Goal: Check status: Check status

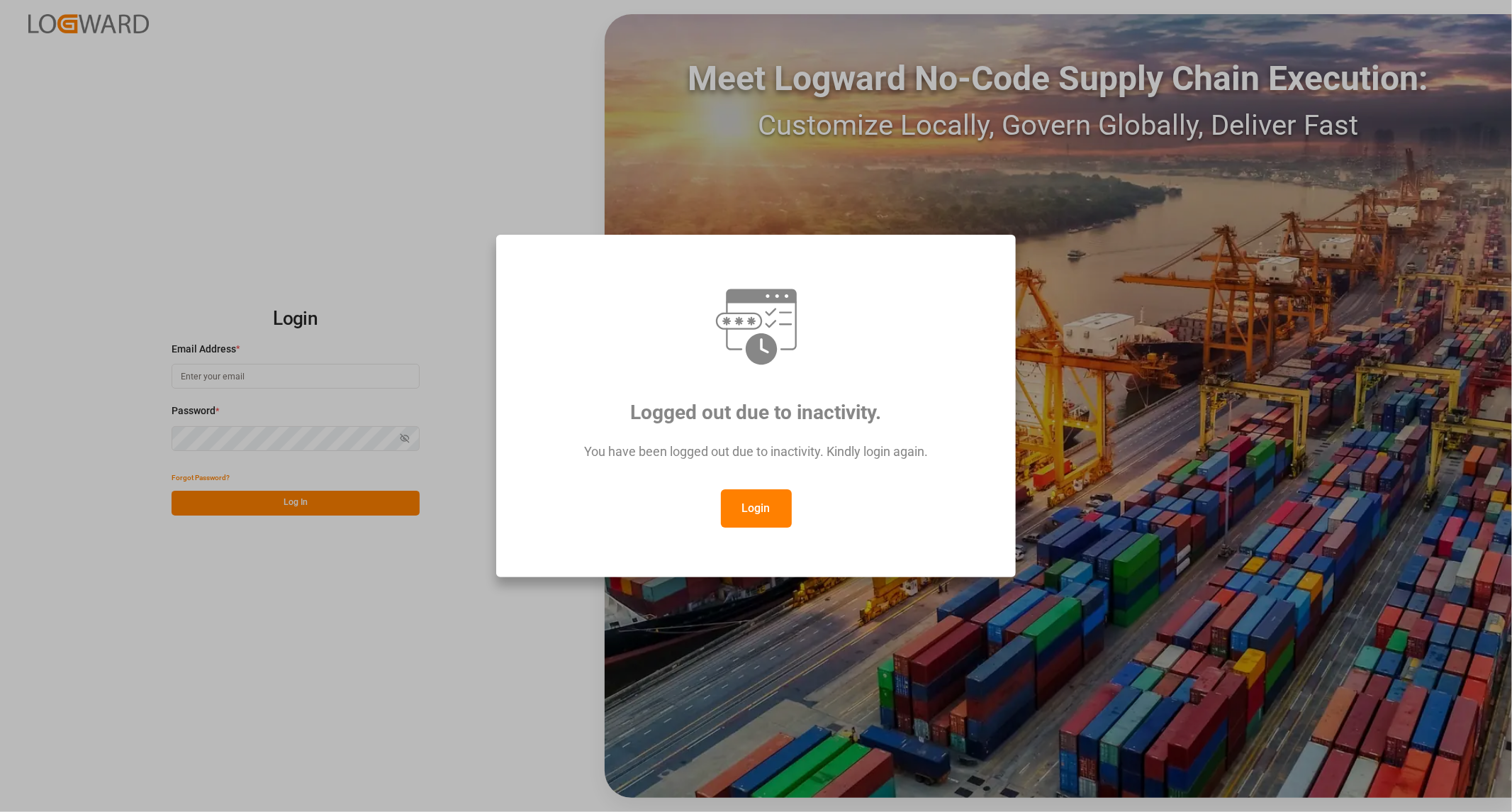
click at [762, 515] on button "Login" at bounding box center [756, 508] width 71 height 38
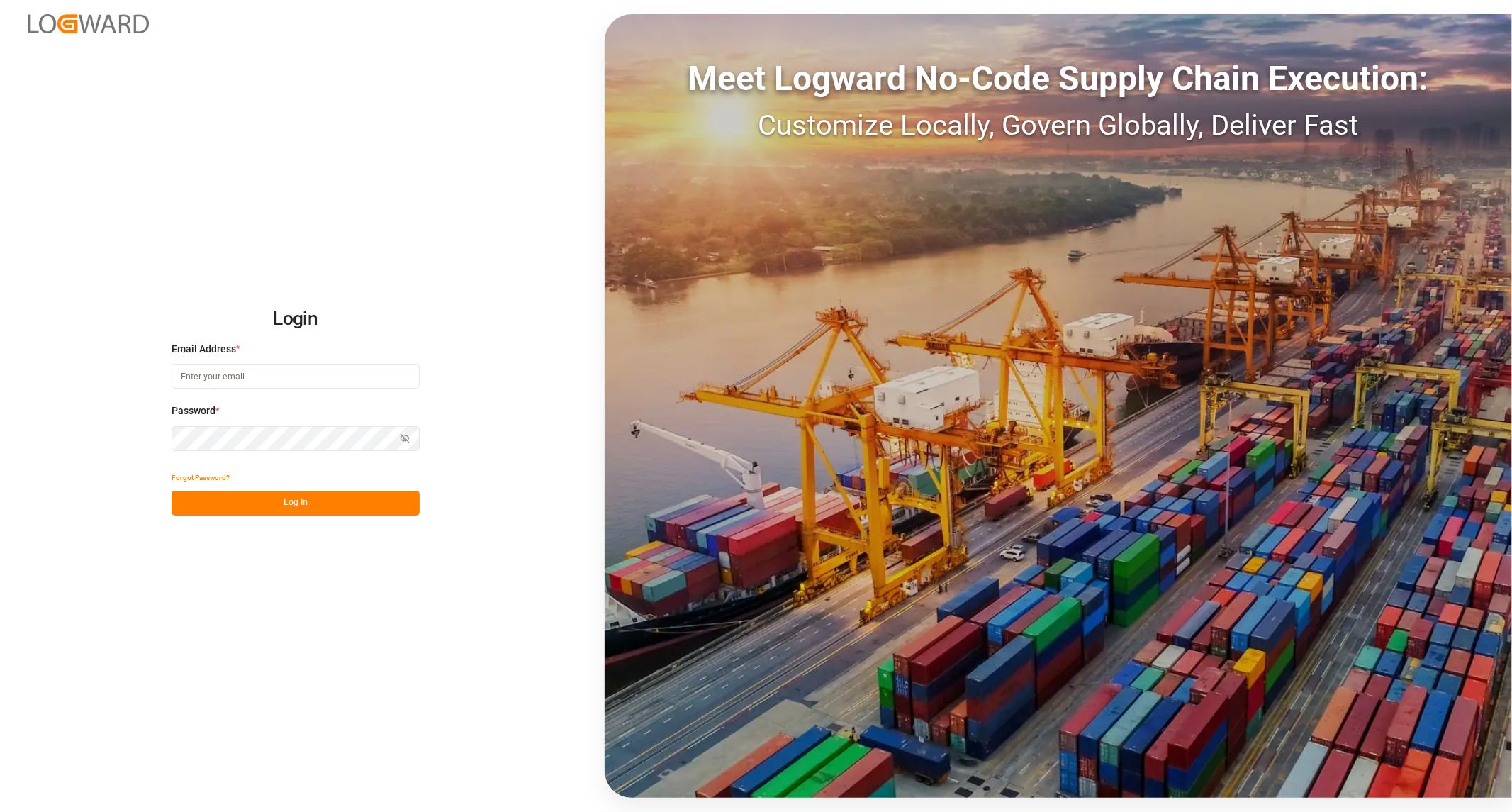
click at [238, 373] on input at bounding box center [296, 376] width 248 height 25
type input "[PERSON_NAME][EMAIL_ADDRESS][PERSON_NAME][DOMAIN_NAME]"
click at [412, 500] on button "Log In" at bounding box center [296, 503] width 248 height 25
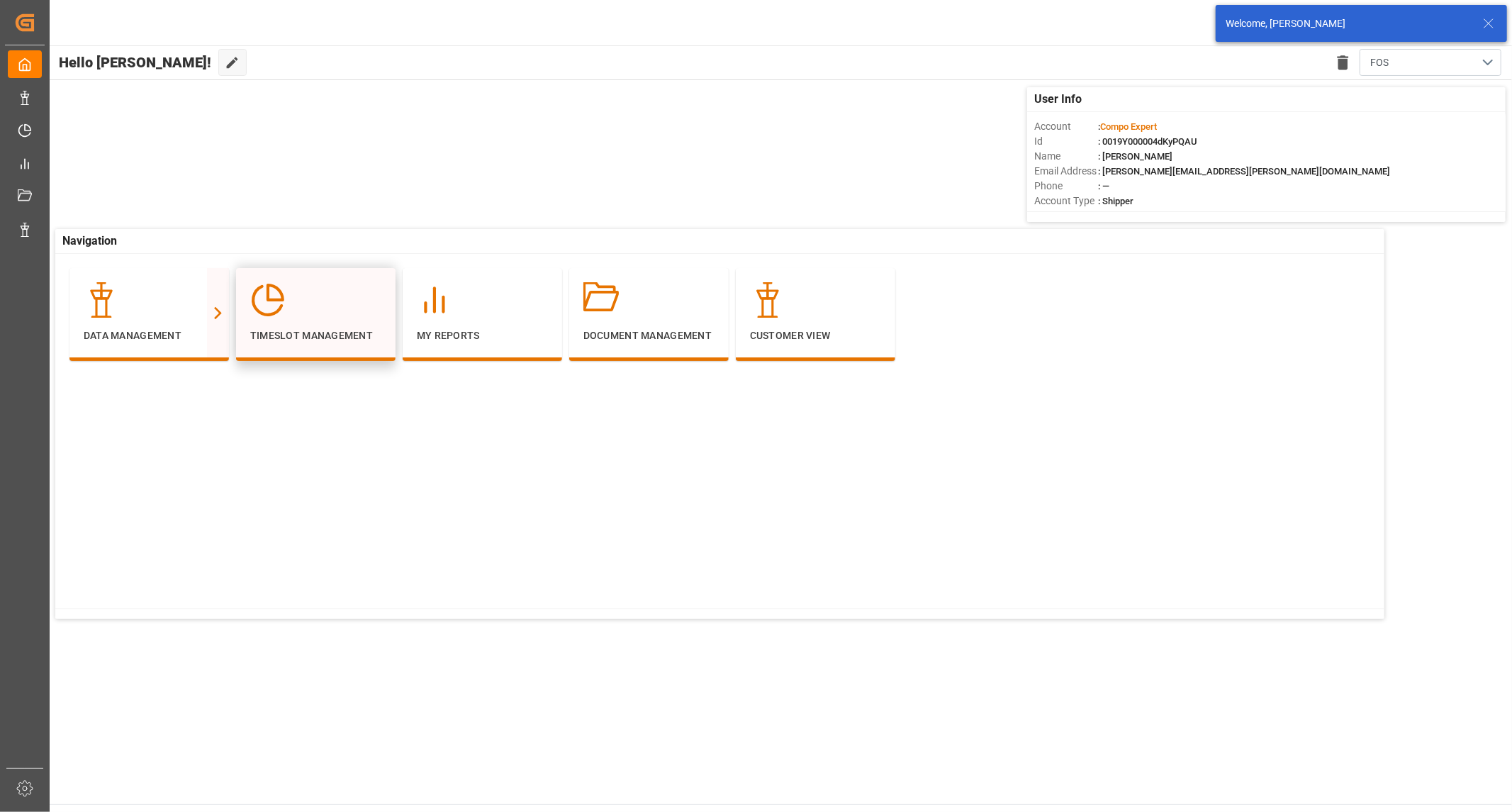
click at [300, 336] on p "Timeslot Management" at bounding box center [316, 336] width 131 height 15
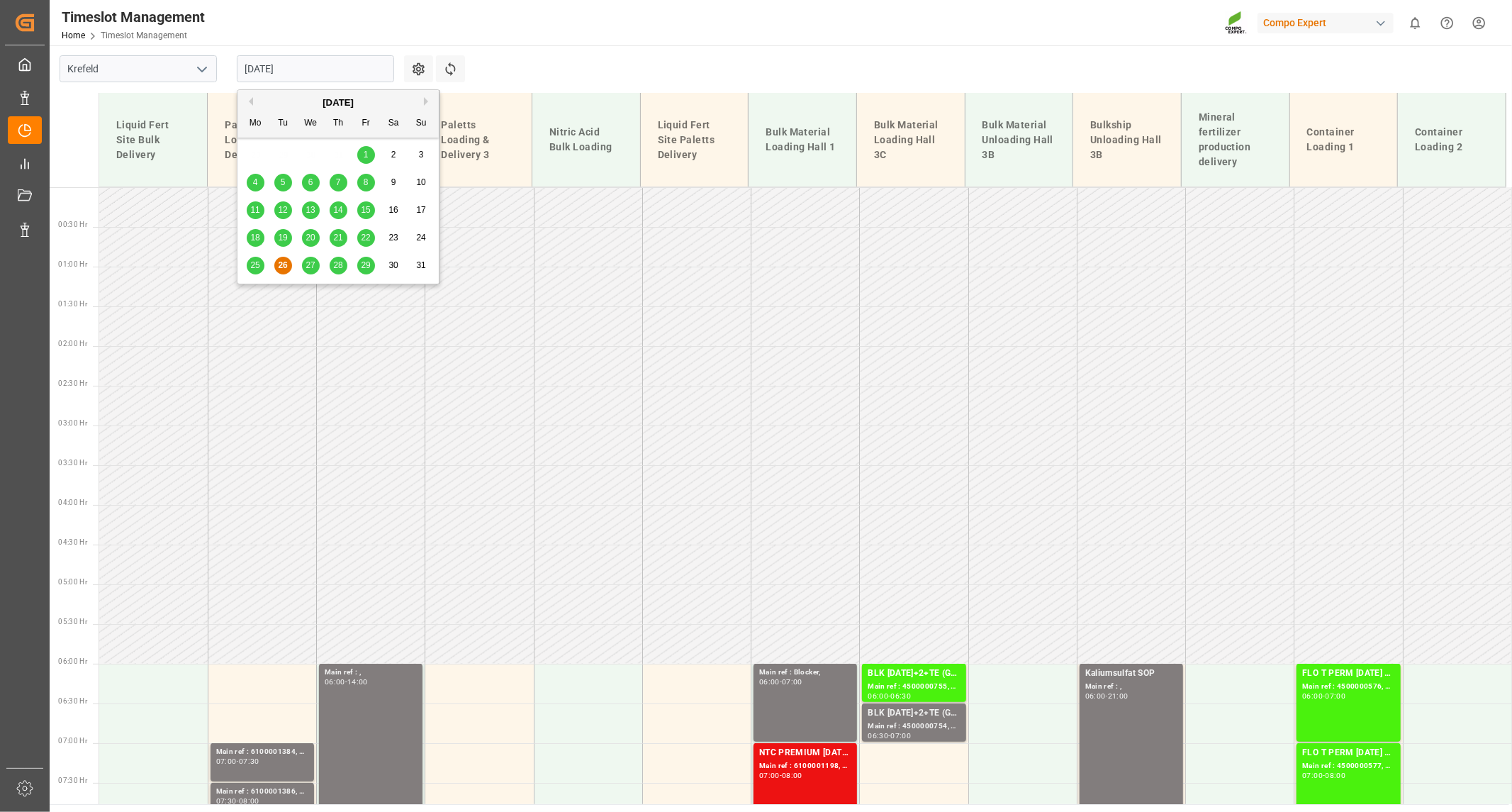
click at [322, 60] on input "[DATE]" at bounding box center [315, 68] width 157 height 27
click at [257, 270] on span "25" at bounding box center [255, 265] width 9 height 10
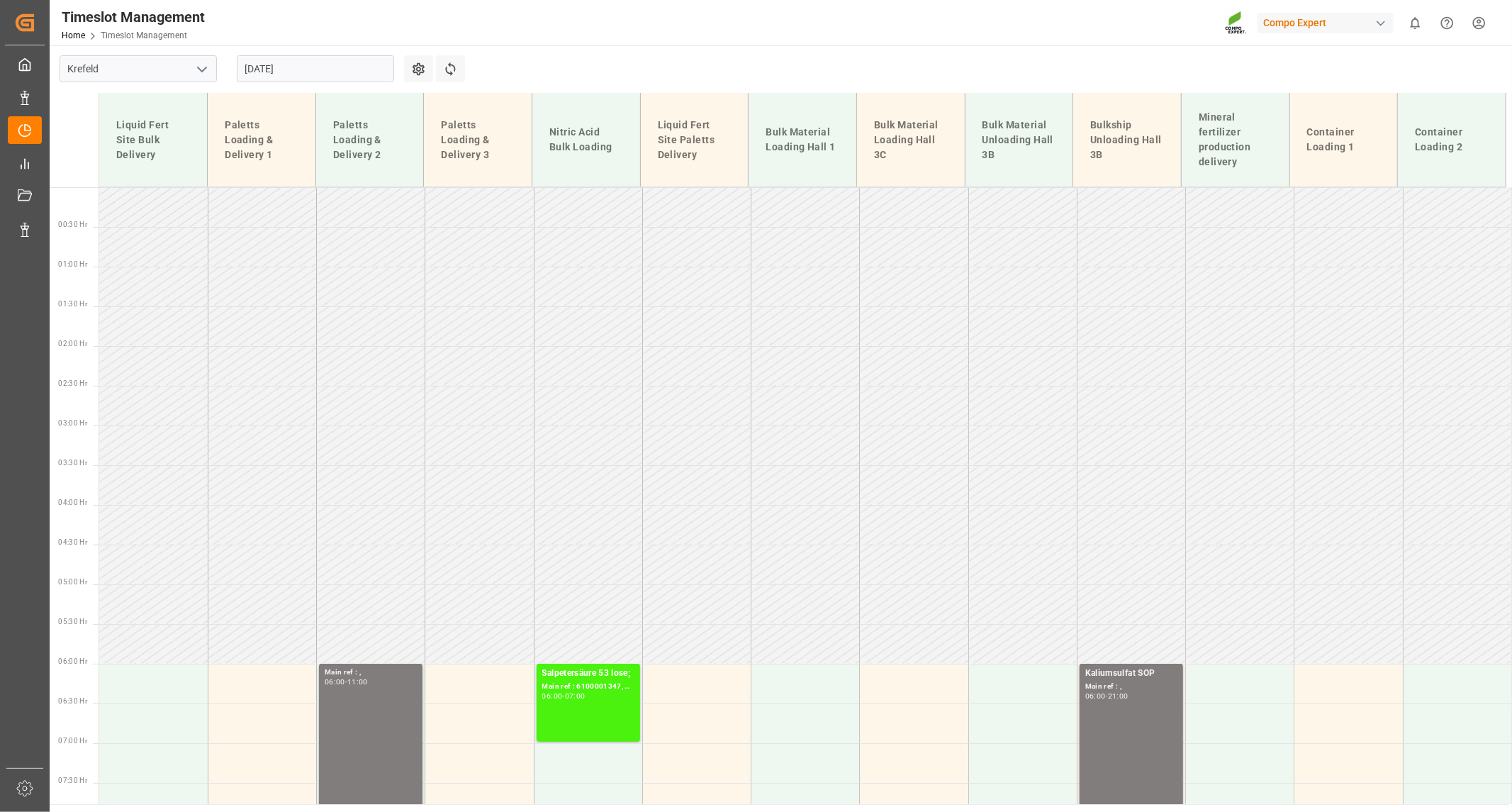
click at [331, 65] on input "[DATE]" at bounding box center [315, 68] width 157 height 27
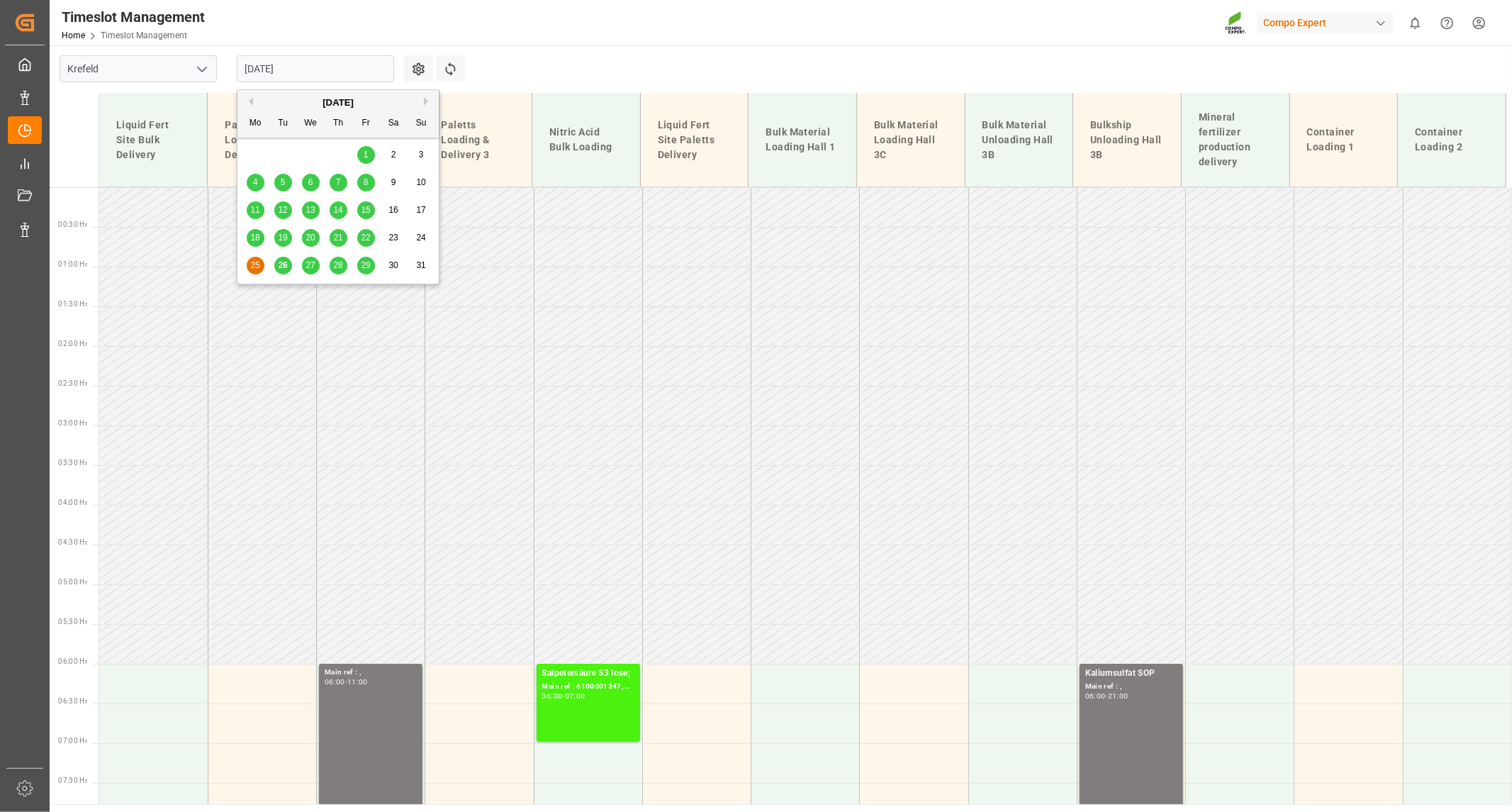
click at [281, 267] on span "26" at bounding box center [282, 265] width 9 height 10
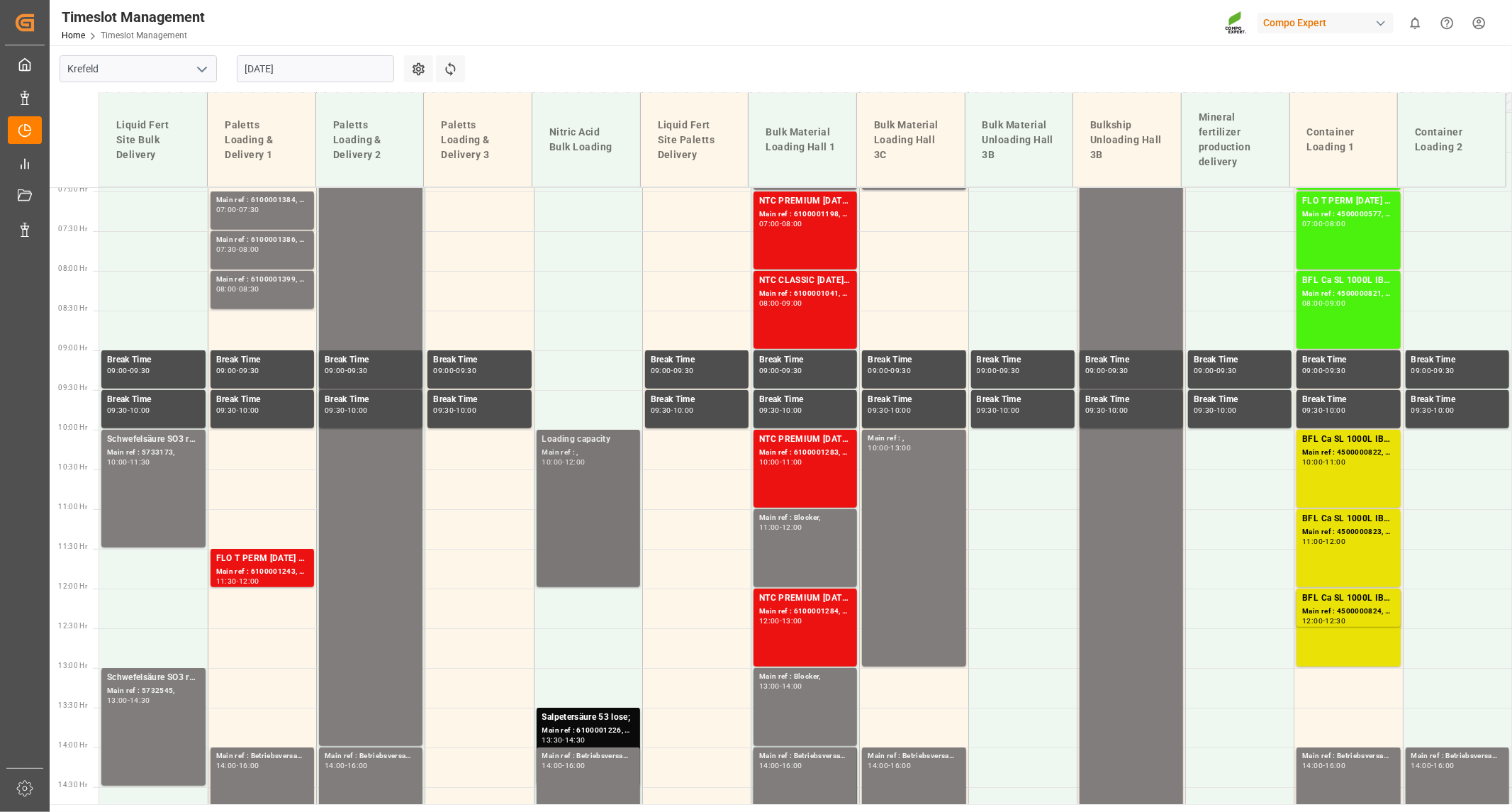
scroll to position [579, 0]
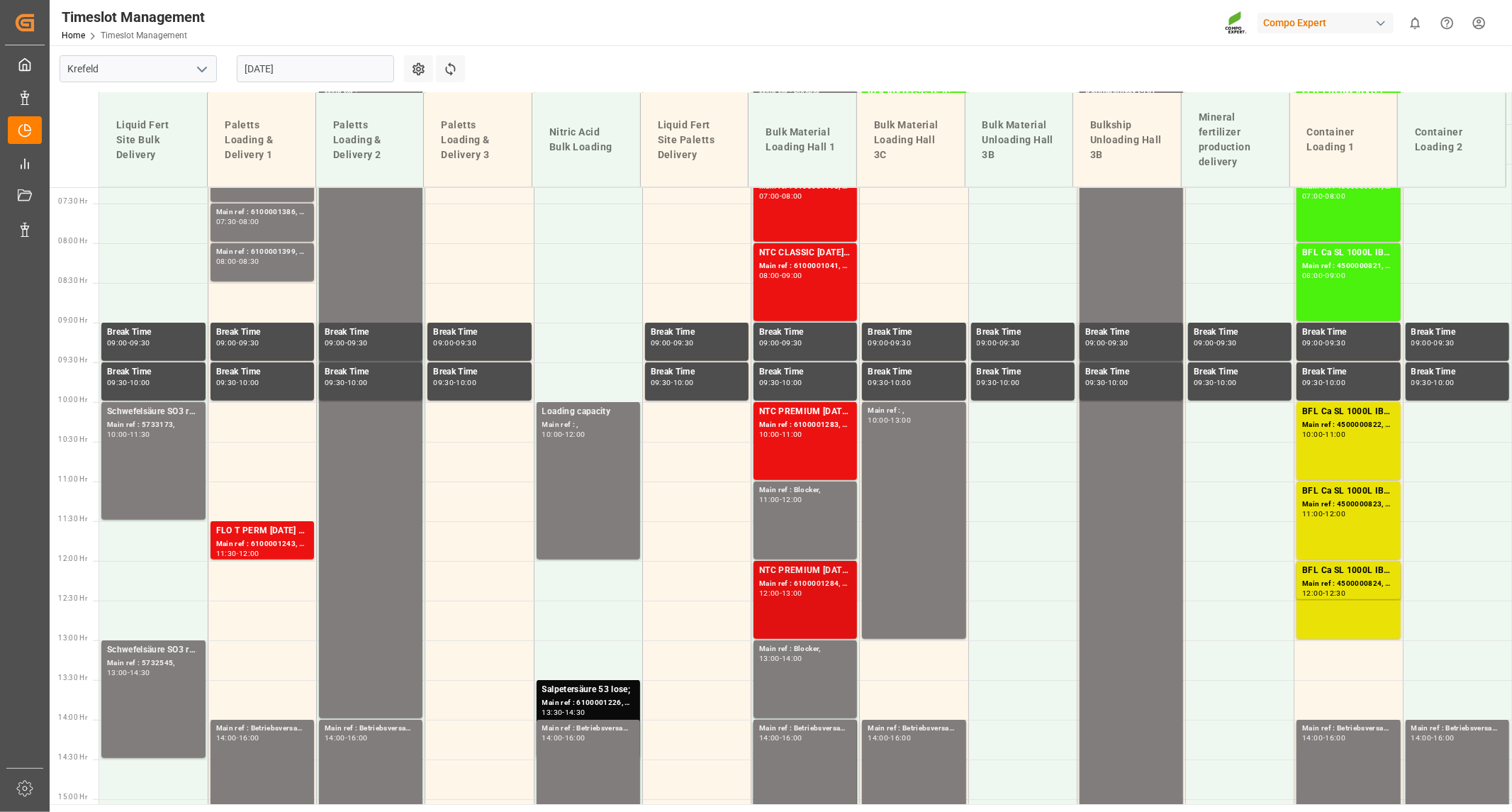
click at [826, 581] on div "Main ref : 6100001284, 2000001116;" at bounding box center [805, 584] width 92 height 12
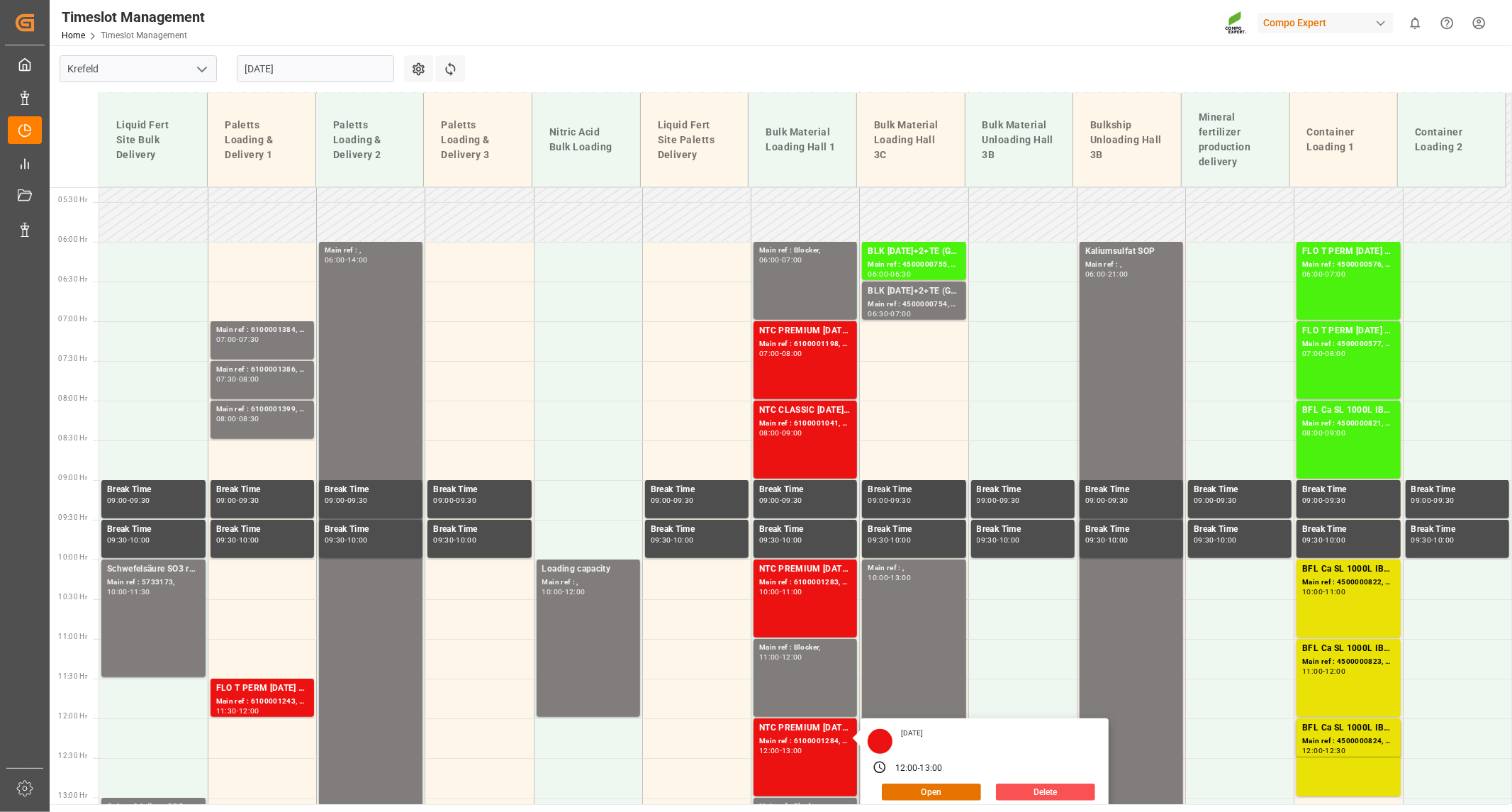
scroll to position [343, 0]
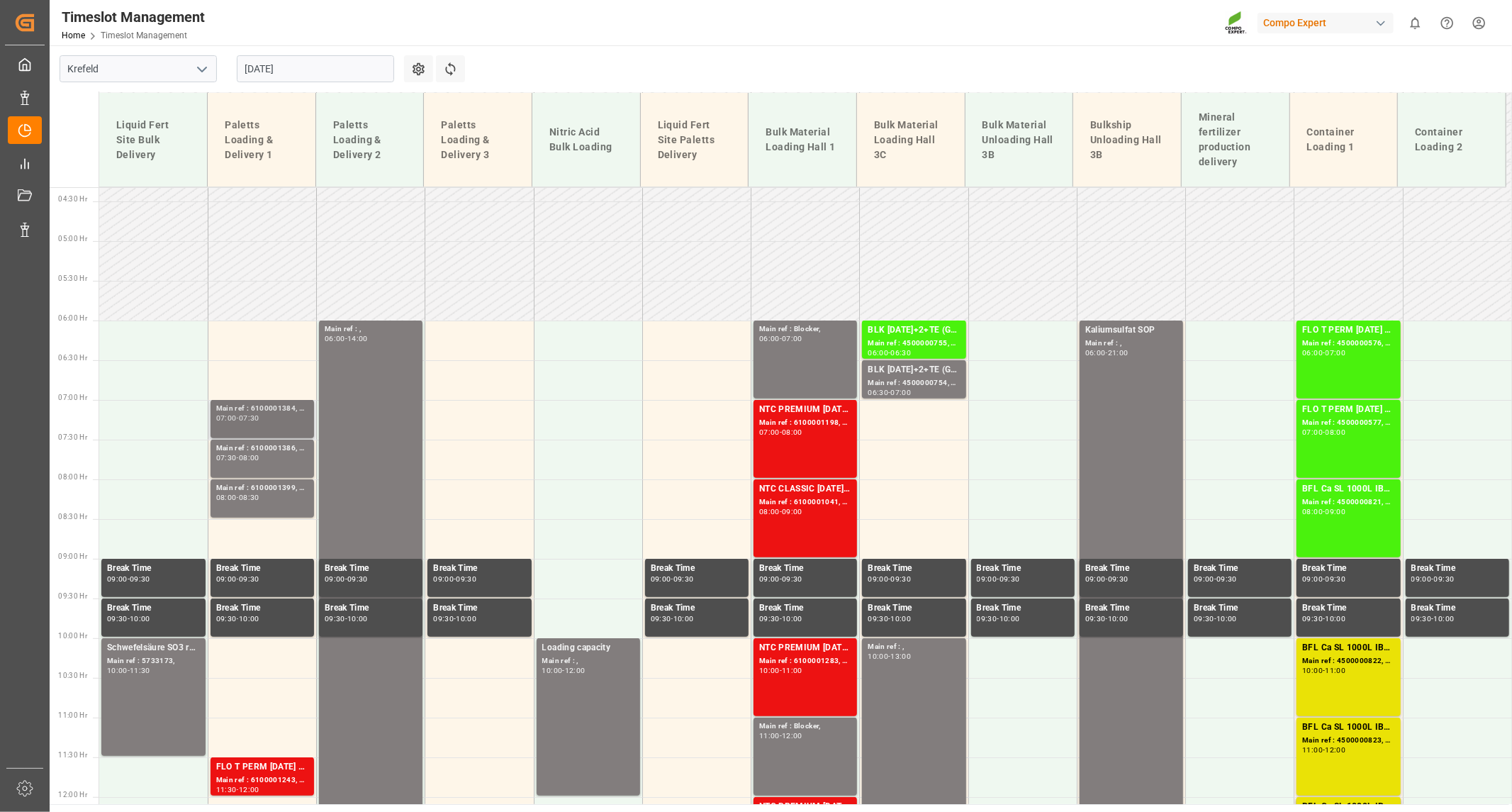
click at [239, 406] on div "Main ref : 6100001384, 6100001384" at bounding box center [262, 409] width 92 height 12
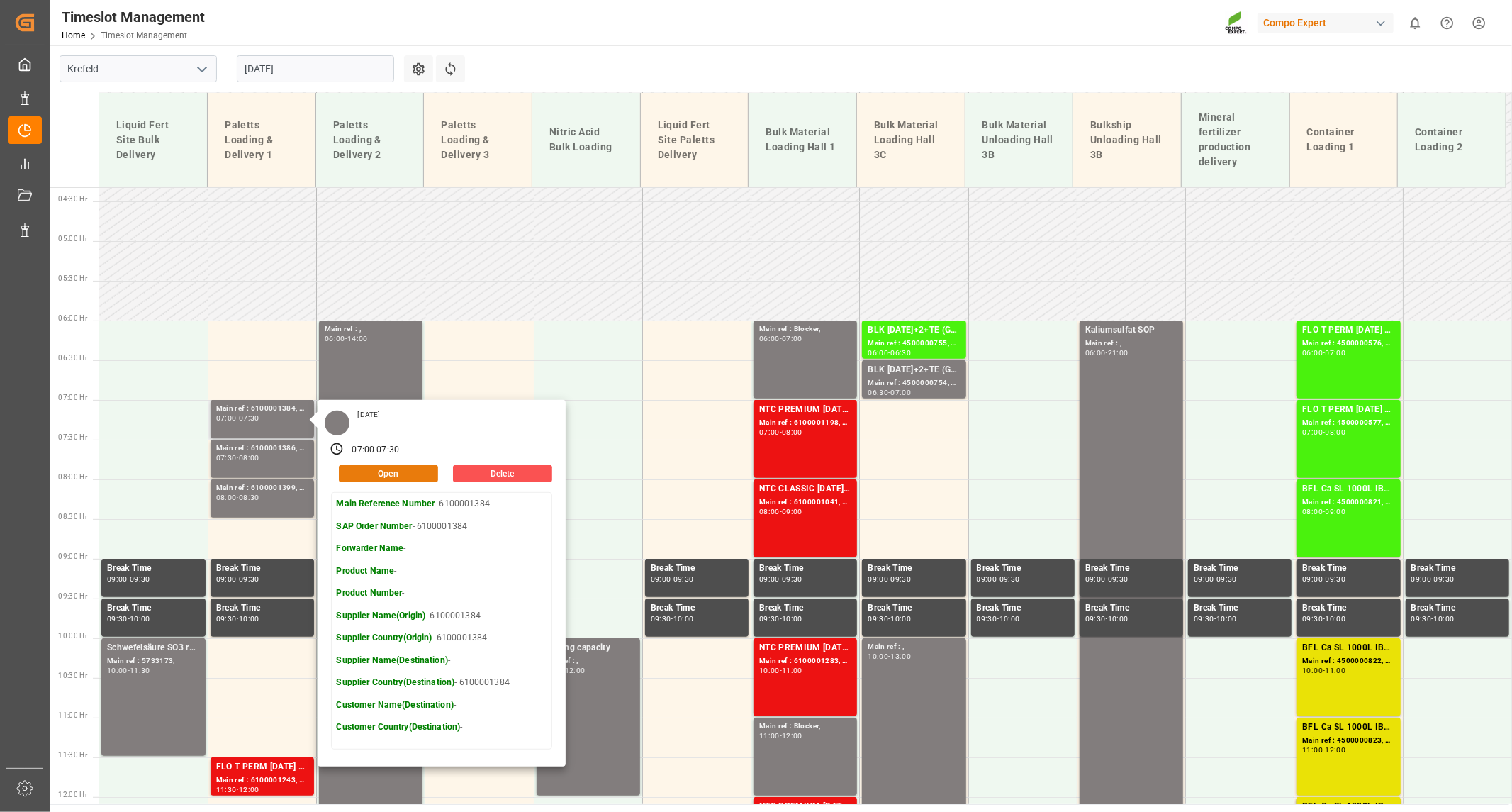
click at [406, 481] on button "Open" at bounding box center [388, 473] width 99 height 17
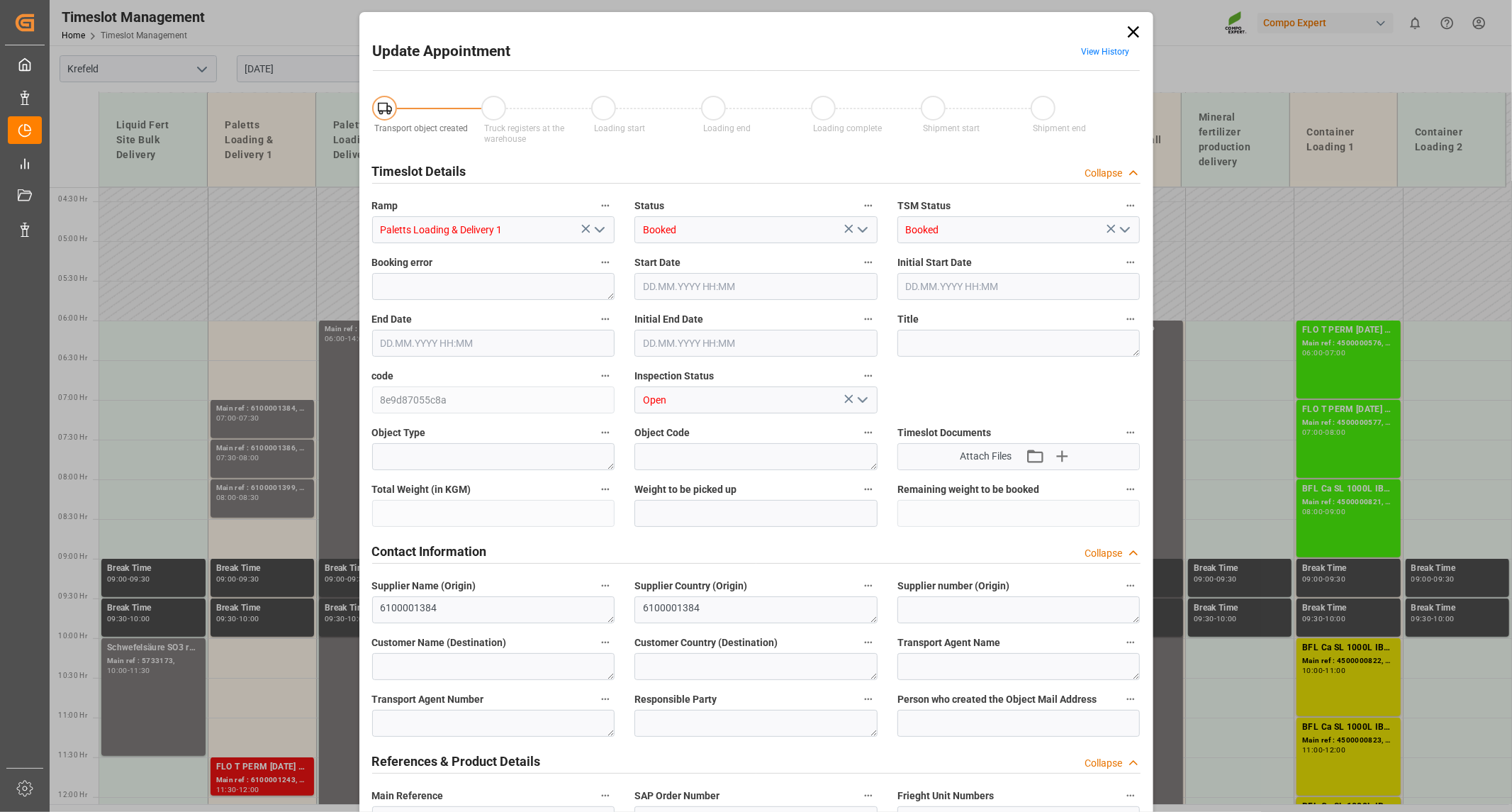
type input "[DATE] 07:00"
type input "[DATE] 07:30"
type input "[DATE] 12:57"
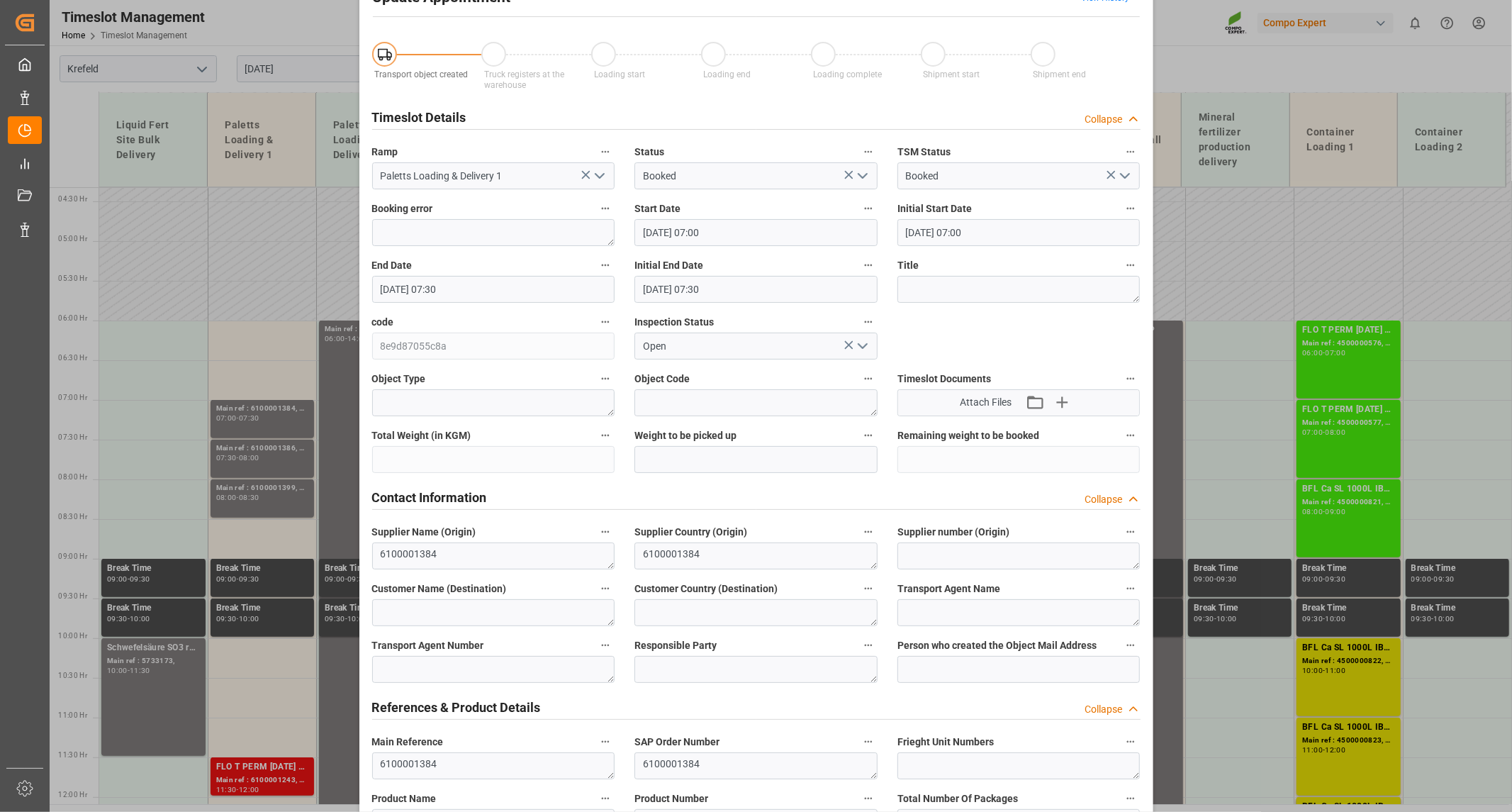
scroll to position [0, 0]
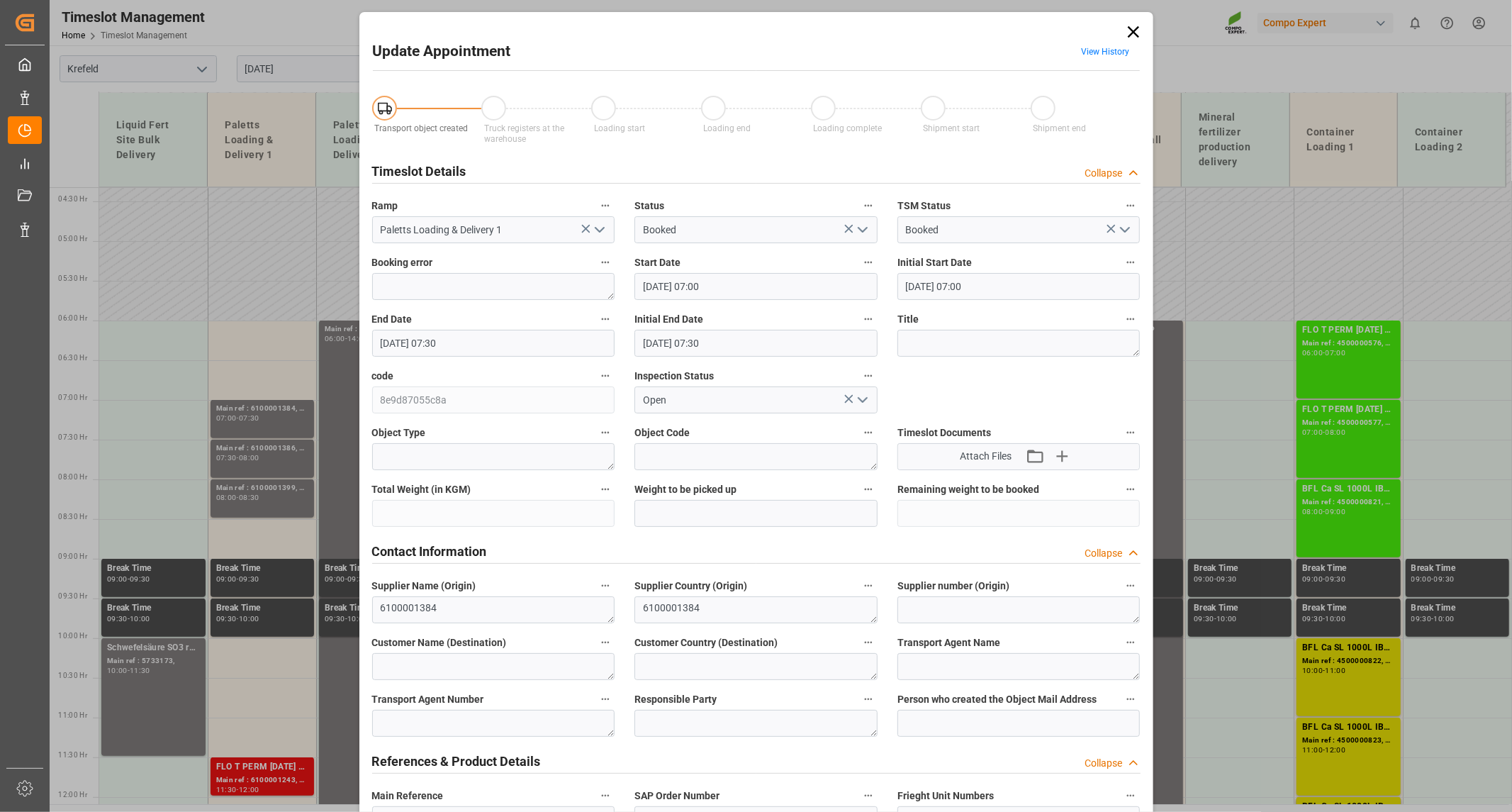
click at [1100, 47] on link "View History" at bounding box center [1106, 51] width 48 height 10
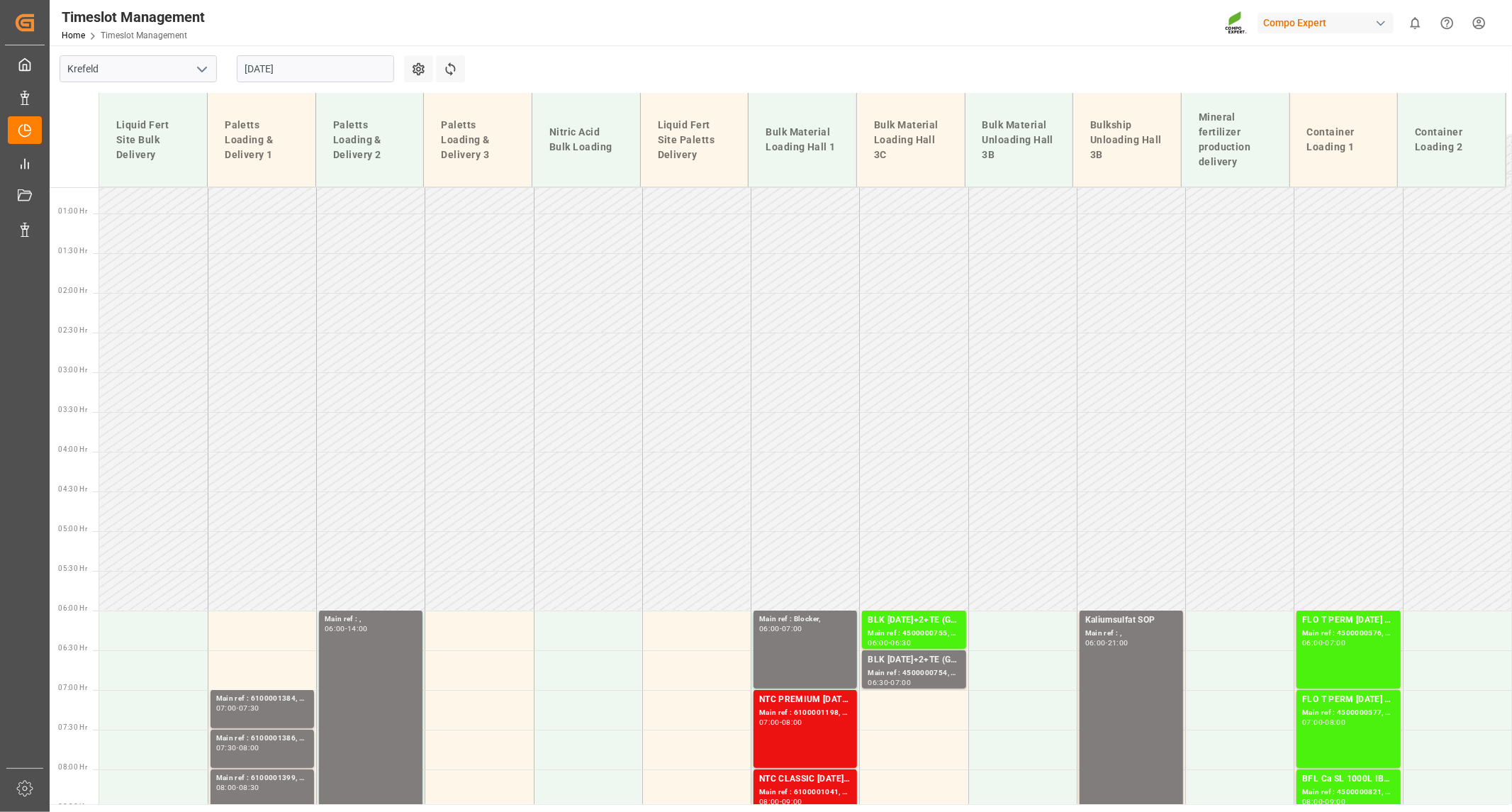
scroll to position [29, 0]
